Goal: Task Accomplishment & Management: Manage account settings

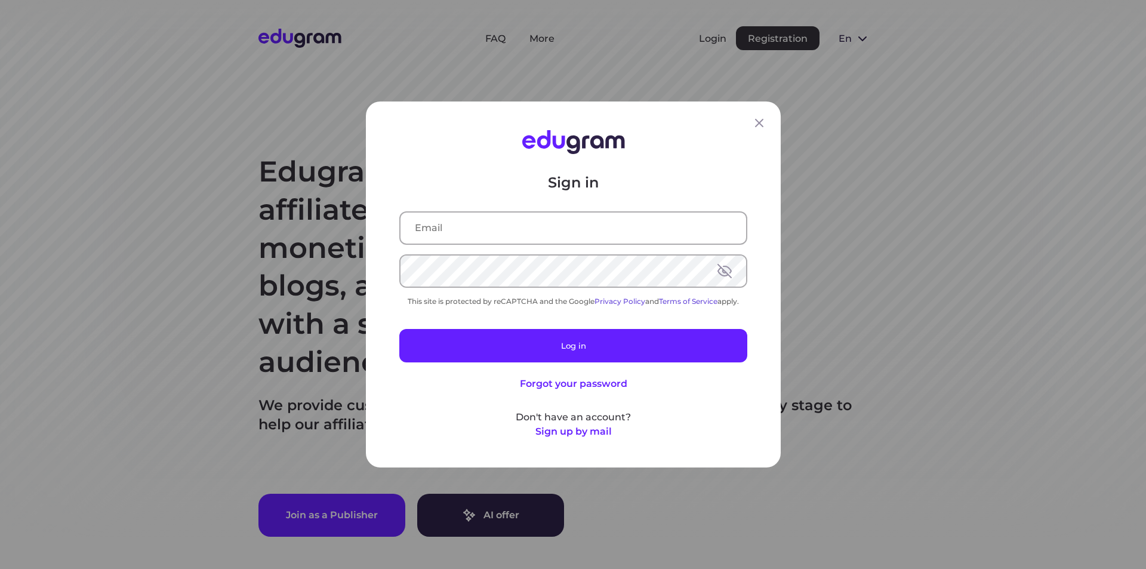
type input "[EMAIL_ADDRESS][DOMAIN_NAME]"
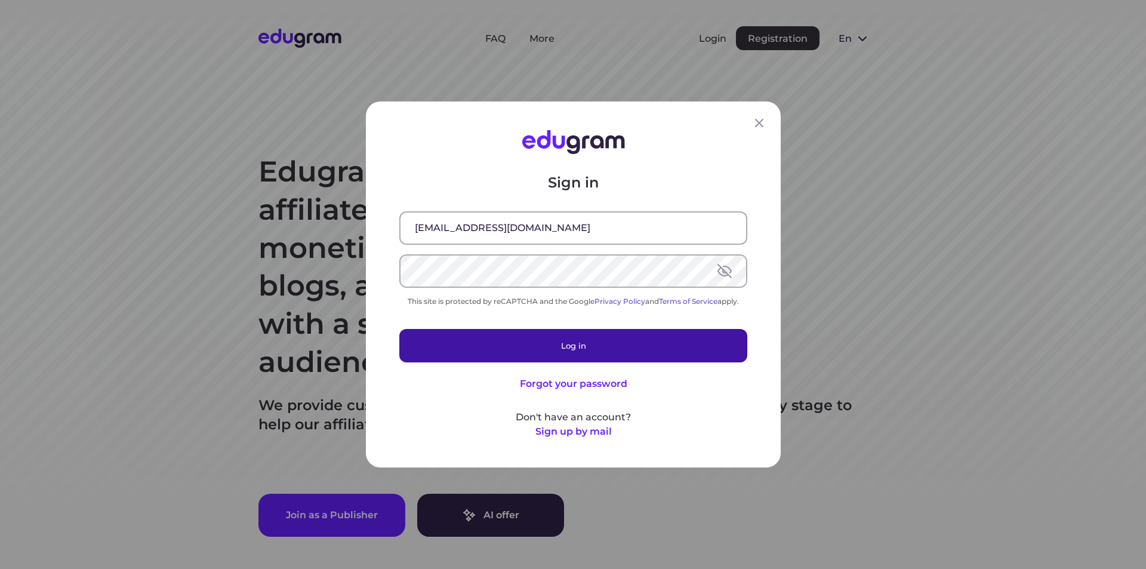
click at [489, 352] on button "Log in" at bounding box center [573, 345] width 348 height 33
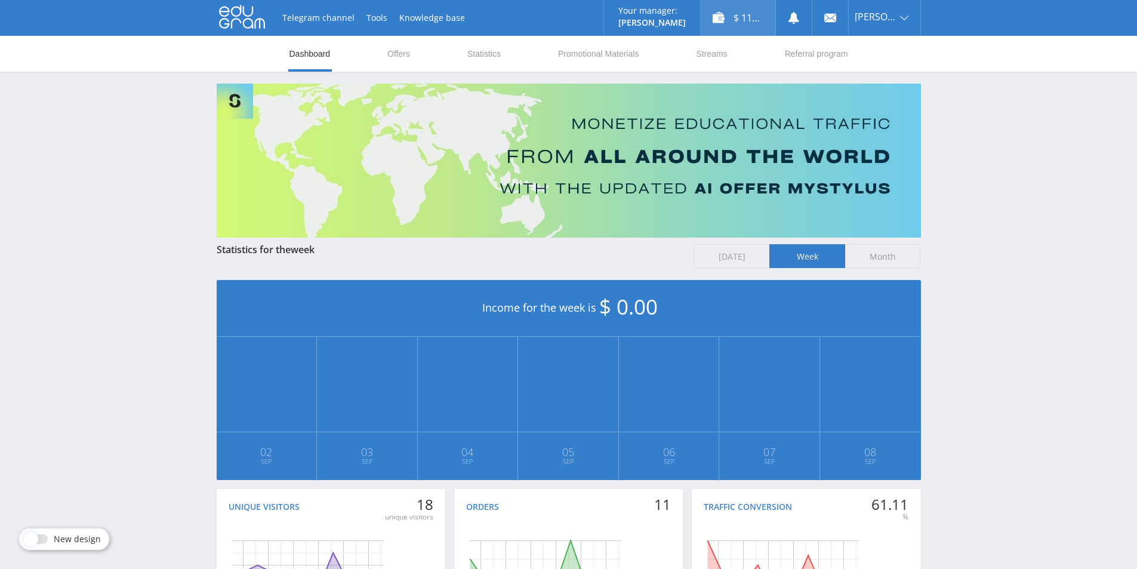
click at [754, 20] on div "$ 116.26" at bounding box center [737, 18] width 75 height 36
